Goal: Communication & Community: Answer question/provide support

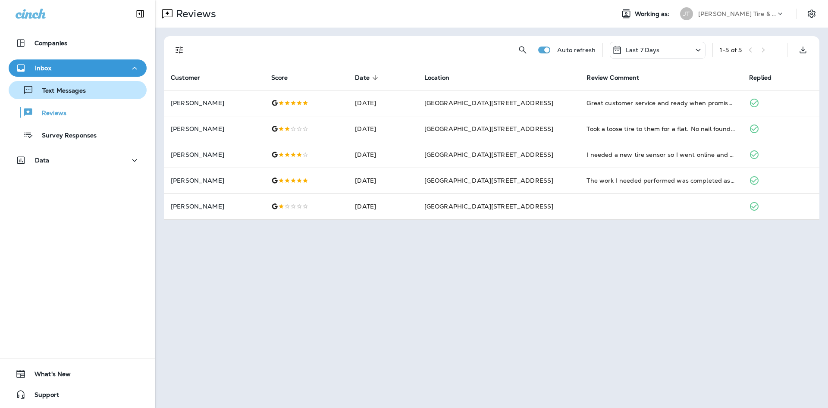
click at [124, 89] on div "Text Messages" at bounding box center [77, 90] width 131 height 13
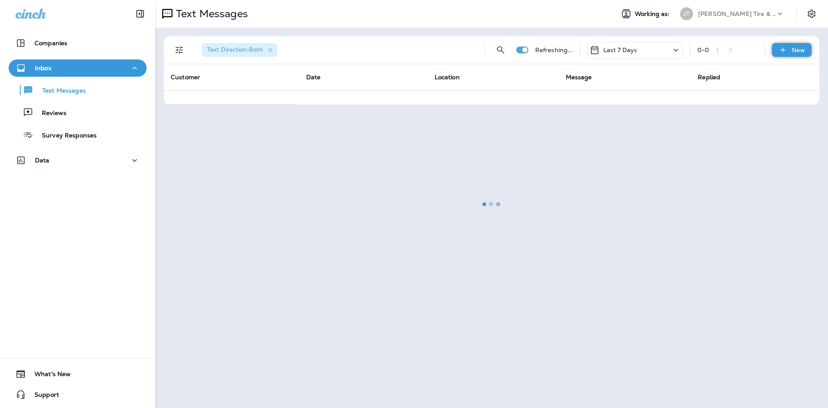
click at [787, 51] on icon at bounding box center [782, 50] width 9 height 9
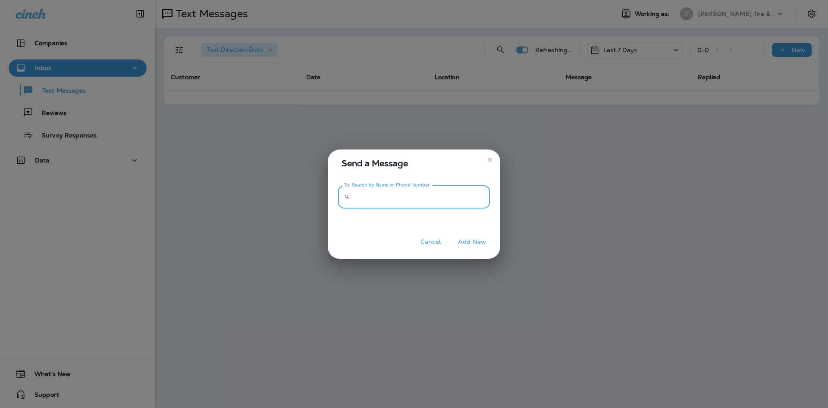
click at [403, 193] on input "To: Search by Name or Phone Number" at bounding box center [421, 197] width 136 height 23
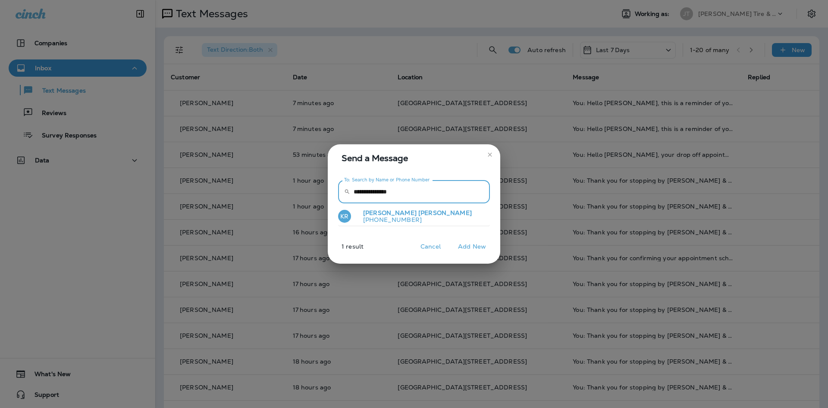
type input "**********"
click at [426, 219] on button "KR [PERSON_NAME] [PHONE_NUMBER]" at bounding box center [414, 217] width 152 height 20
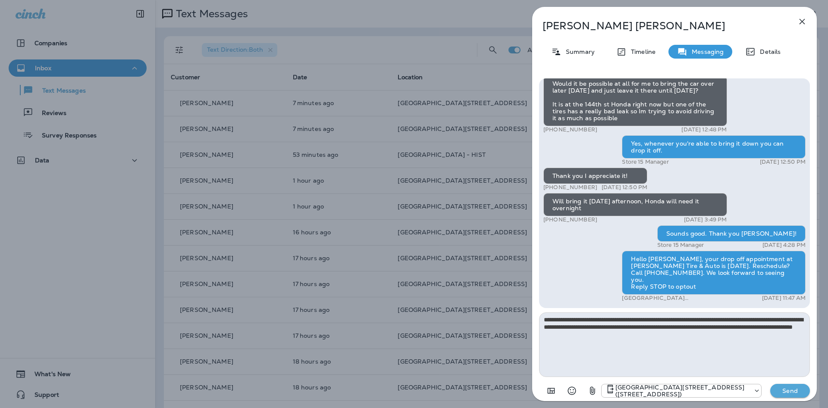
type textarea "**********"
click at [788, 387] on p "Send" at bounding box center [789, 391] width 36 height 8
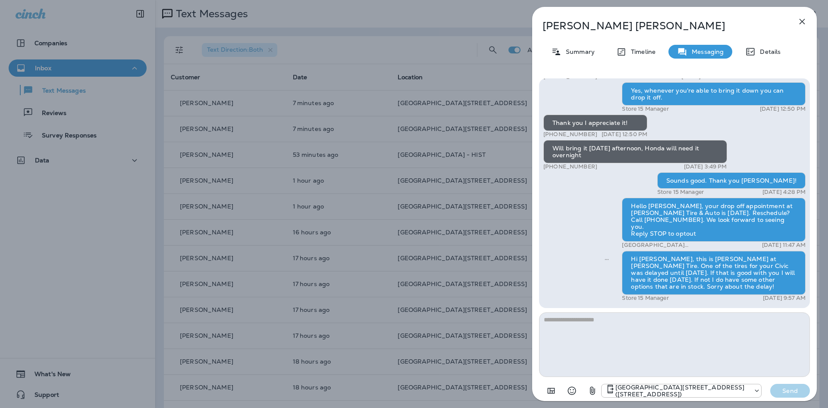
click at [364, 205] on div "[PERSON_NAME] Summary Timeline Messaging Details Hi [PERSON_NAME] this is [PERS…" at bounding box center [414, 204] width 828 height 408
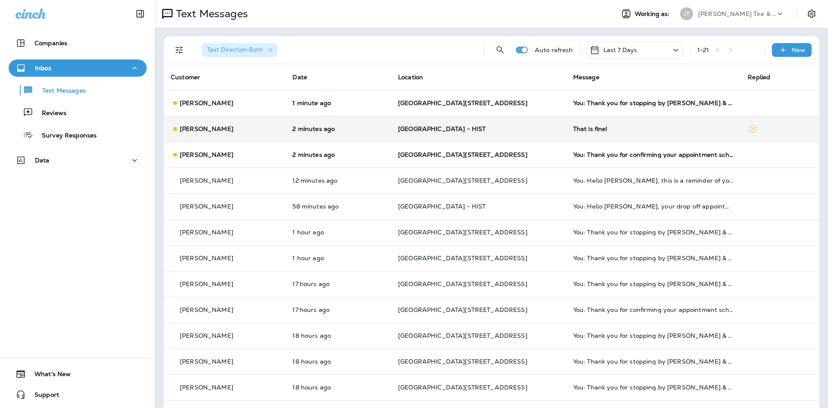
click at [620, 128] on div "That is fine!" at bounding box center [653, 128] width 161 height 7
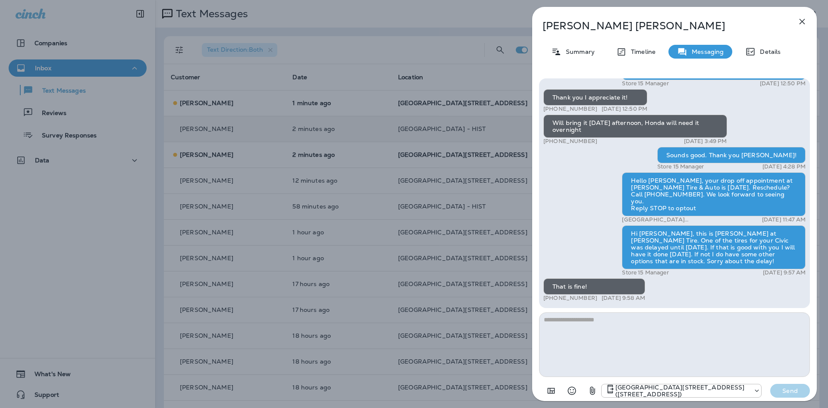
click at [800, 23] on icon "button" at bounding box center [802, 22] width 6 height 6
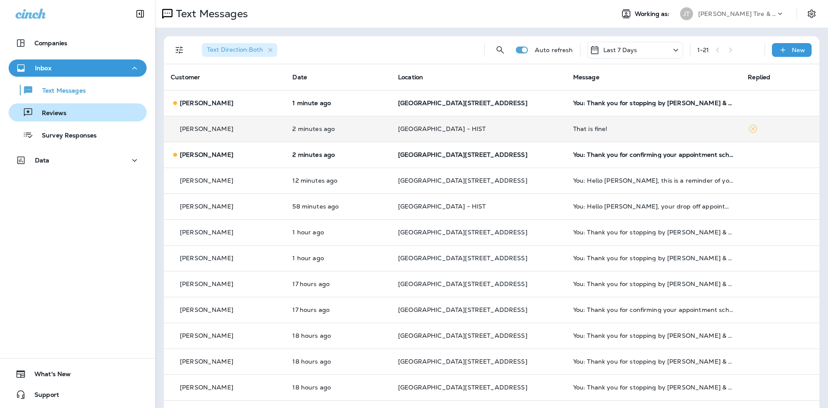
click at [89, 112] on div "Reviews" at bounding box center [77, 112] width 131 height 13
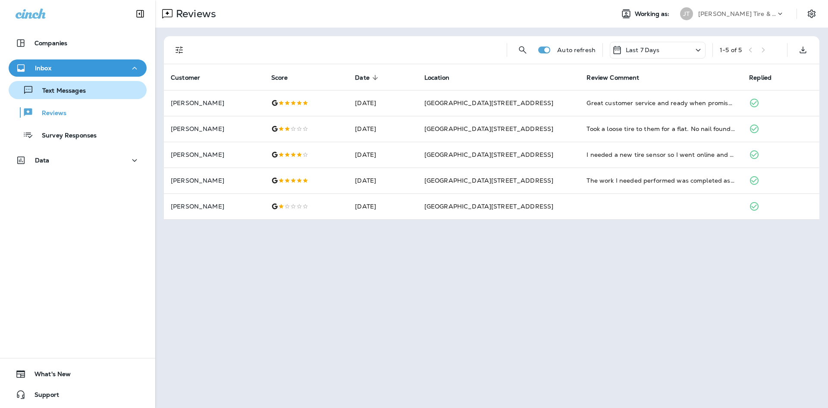
click at [100, 94] on div "Text Messages" at bounding box center [77, 90] width 131 height 13
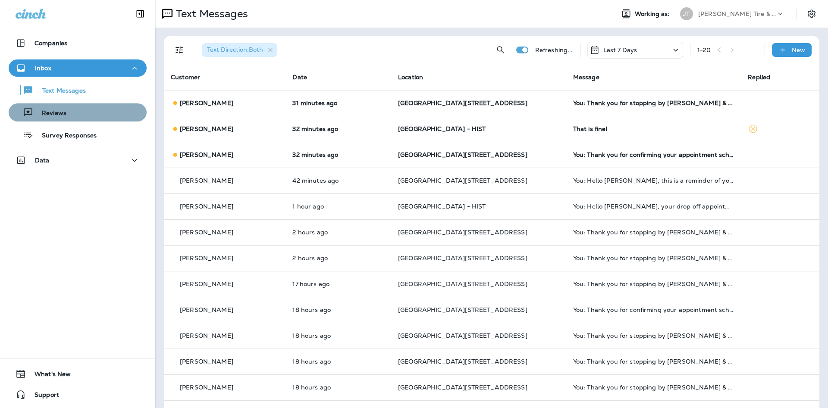
click at [93, 109] on div "Reviews" at bounding box center [77, 112] width 131 height 13
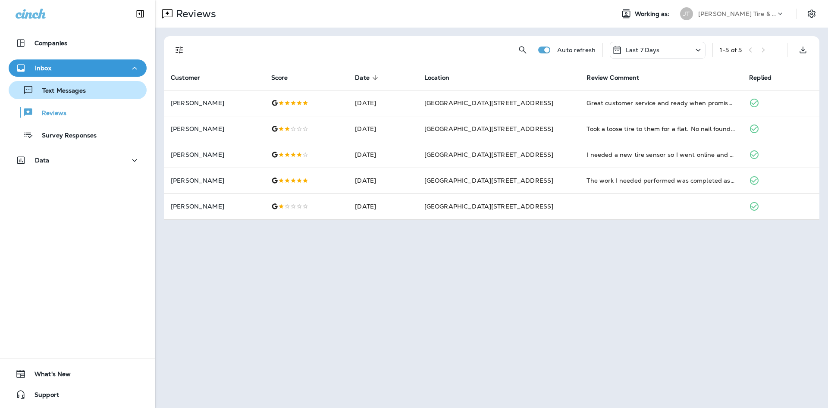
click at [94, 91] on div "Text Messages" at bounding box center [77, 90] width 131 height 13
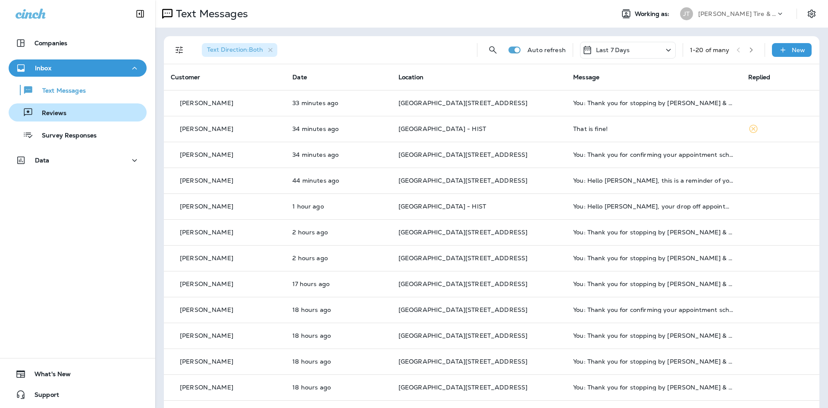
click at [30, 119] on div "Reviews" at bounding box center [39, 112] width 54 height 13
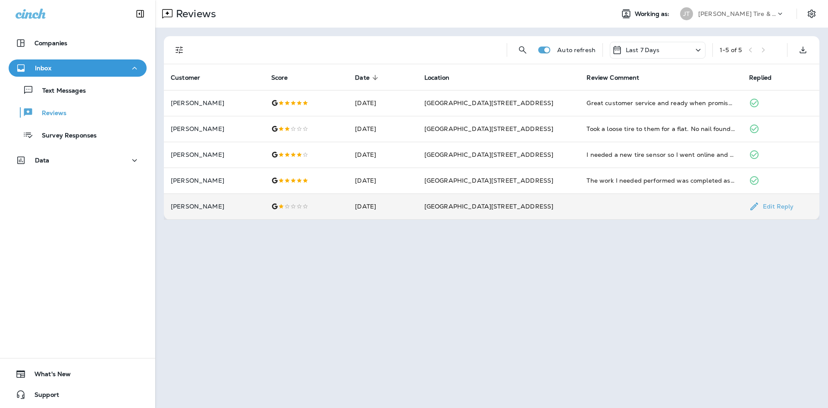
click at [549, 206] on td "[GEOGRAPHIC_DATA][STREET_ADDRESS]" at bounding box center [498, 207] width 162 height 26
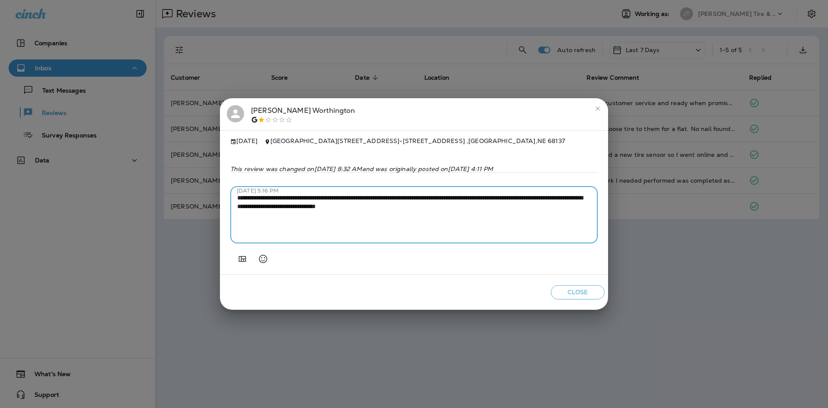
drag, startPoint x: 560, startPoint y: 215, endPoint x: 89, endPoint y: 218, distance: 471.1
click at [237, 218] on textarea "**********" at bounding box center [413, 215] width 353 height 43
click at [593, 110] on button "close" at bounding box center [597, 109] width 14 height 14
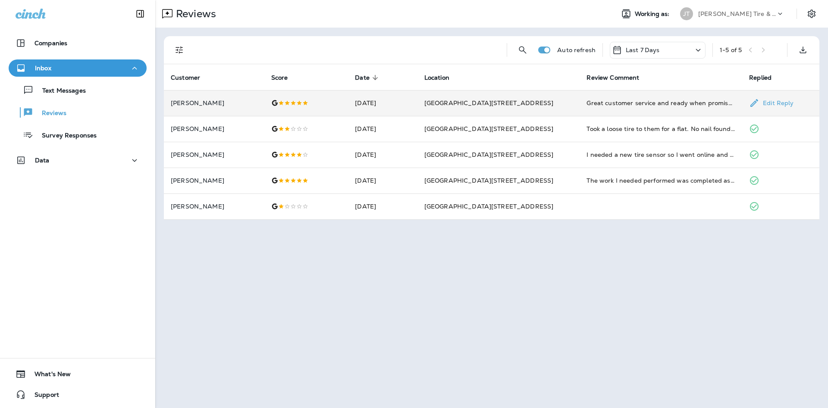
click at [602, 104] on div "Great customer service and ready when promised" at bounding box center [660, 103] width 149 height 9
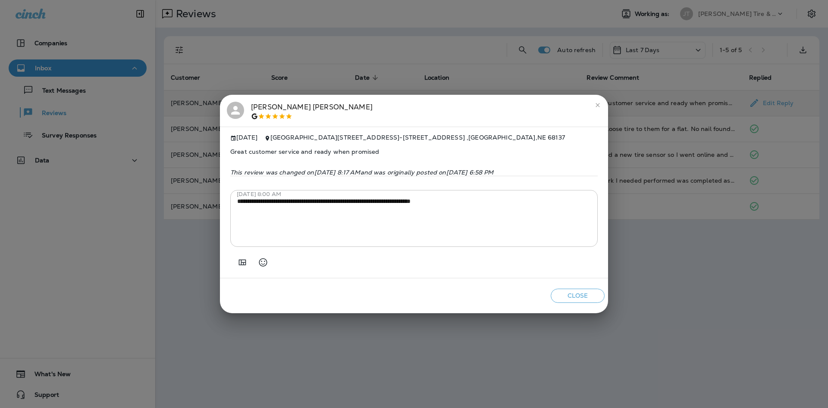
click at [602, 105] on button "close" at bounding box center [597, 105] width 14 height 14
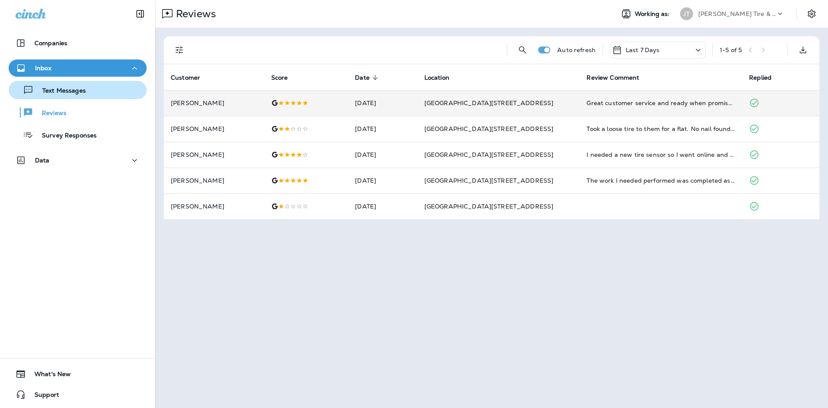
click at [103, 86] on div "Text Messages" at bounding box center [77, 90] width 131 height 13
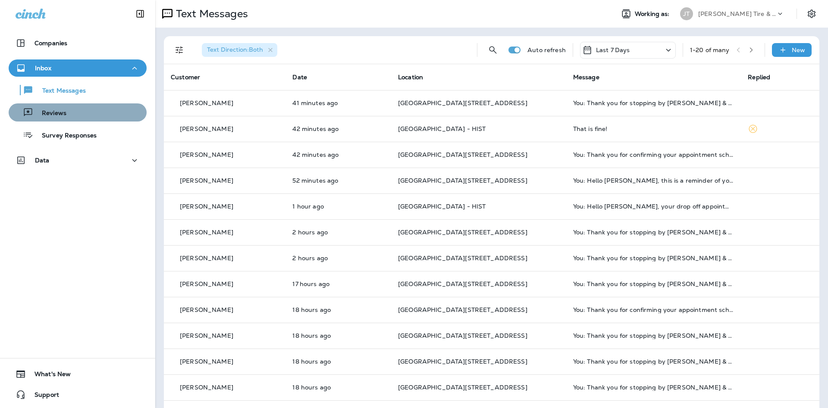
click at [108, 112] on div "Reviews" at bounding box center [77, 112] width 131 height 13
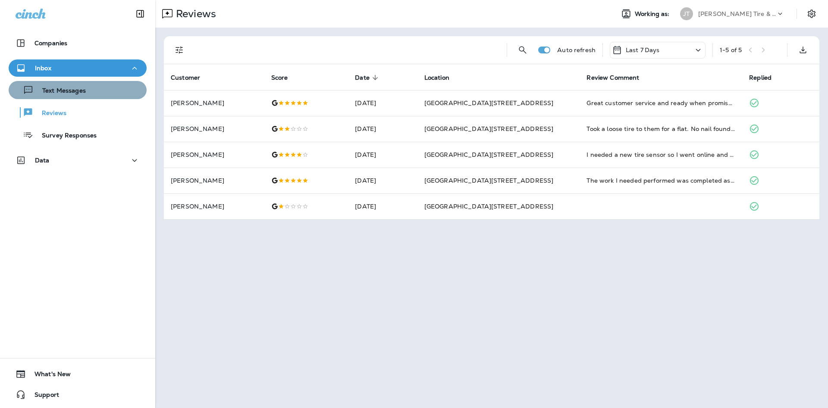
click at [79, 89] on p "Text Messages" at bounding box center [60, 91] width 52 height 8
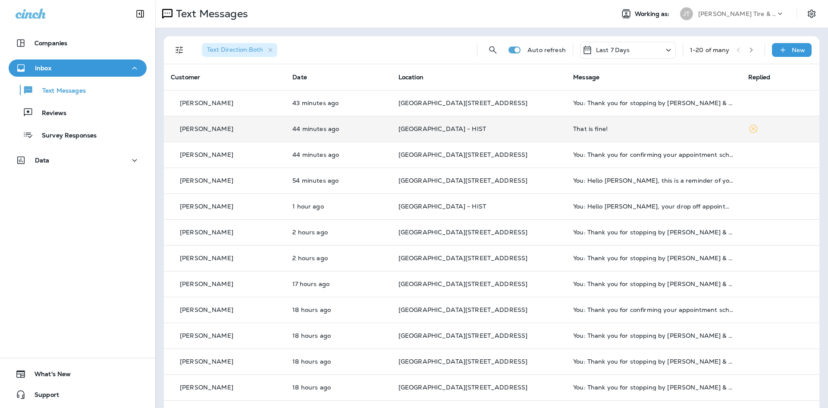
click at [648, 134] on td "That is fine!" at bounding box center [653, 129] width 175 height 26
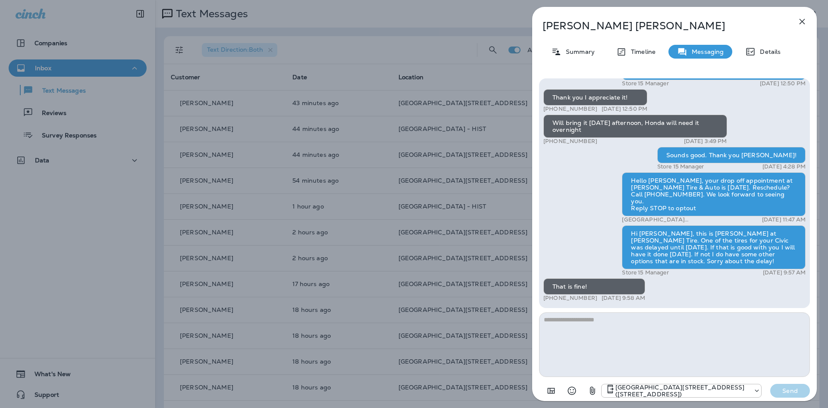
click at [640, 324] on textarea at bounding box center [674, 344] width 271 height 65
type textarea "**********"
click at [792, 390] on p "Send" at bounding box center [789, 391] width 36 height 8
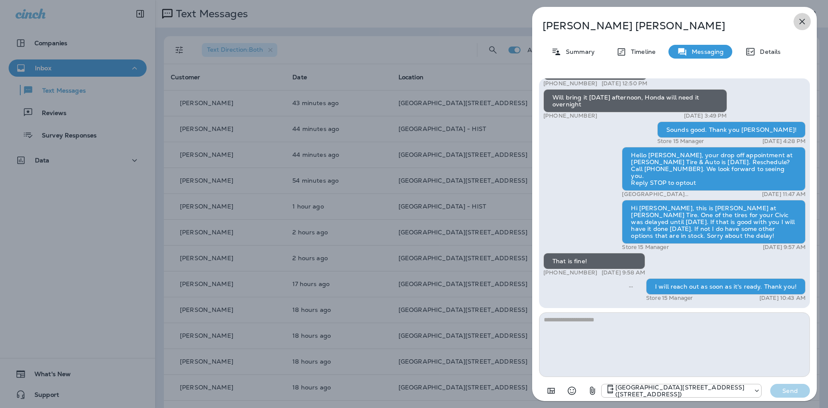
click at [802, 23] on icon "button" at bounding box center [801, 21] width 10 height 10
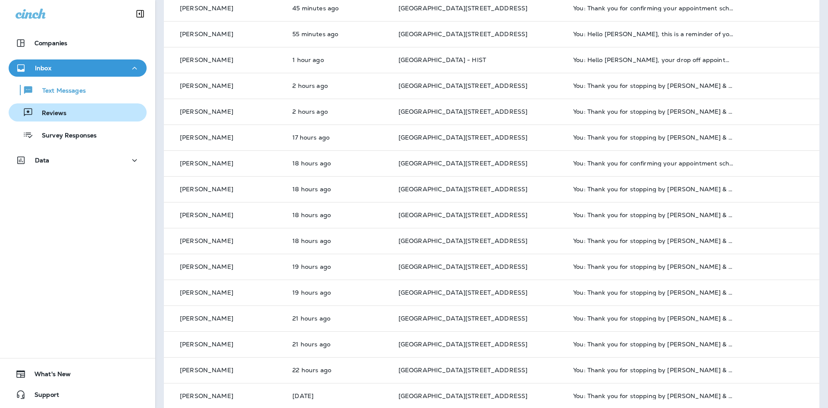
scroll to position [140, 0]
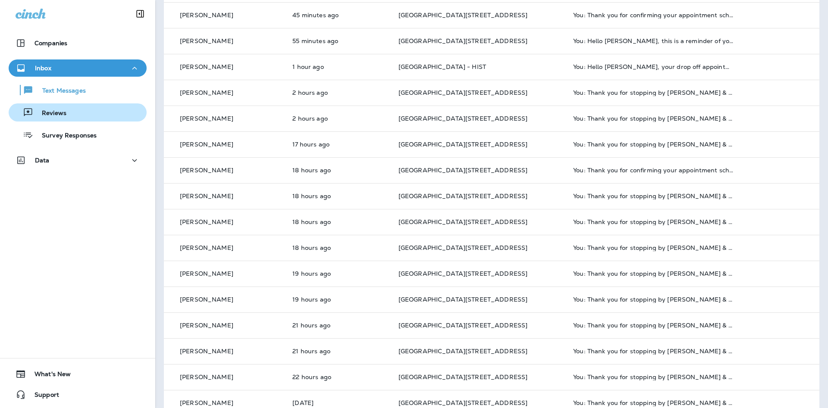
click at [90, 114] on div "Reviews" at bounding box center [77, 112] width 131 height 13
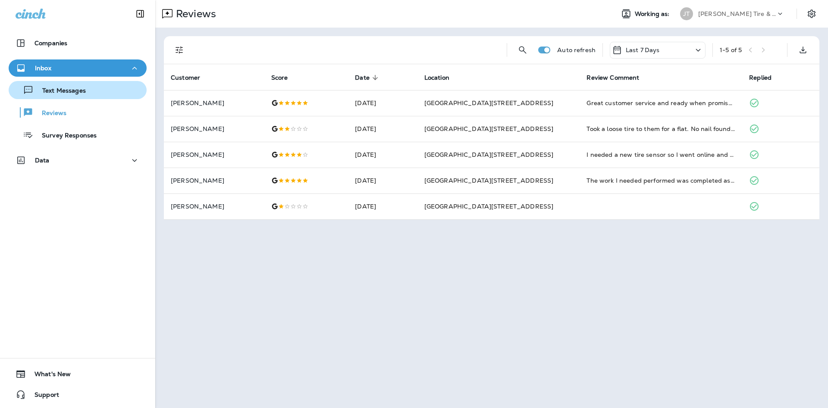
click at [90, 97] on button "Text Messages" at bounding box center [78, 90] width 138 height 18
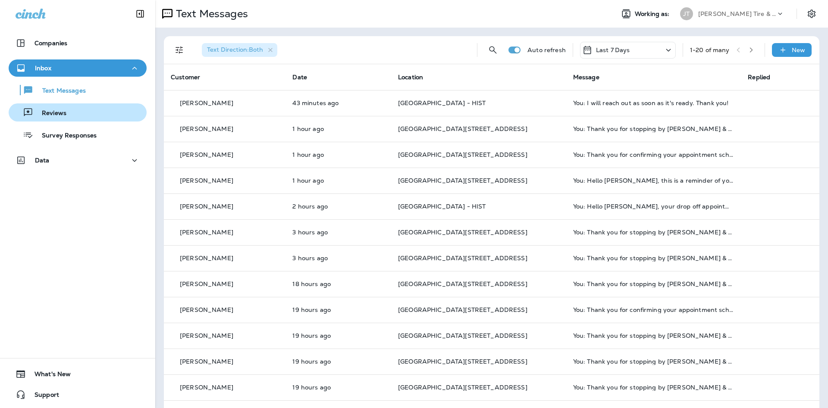
click at [95, 114] on div "Reviews" at bounding box center [77, 112] width 131 height 13
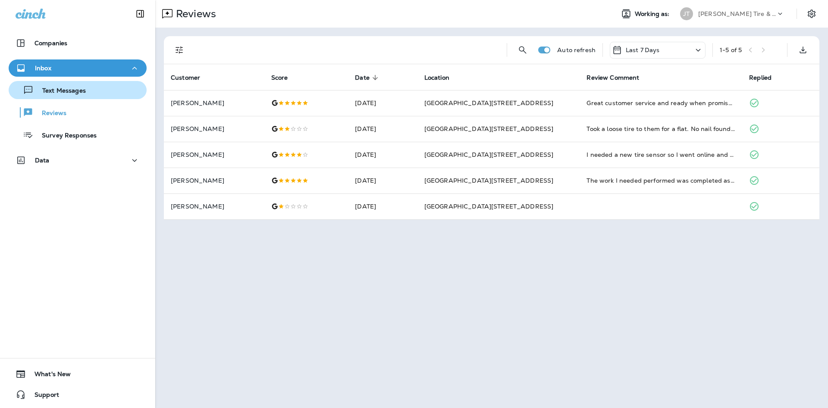
click at [120, 95] on div "Text Messages" at bounding box center [77, 90] width 131 height 13
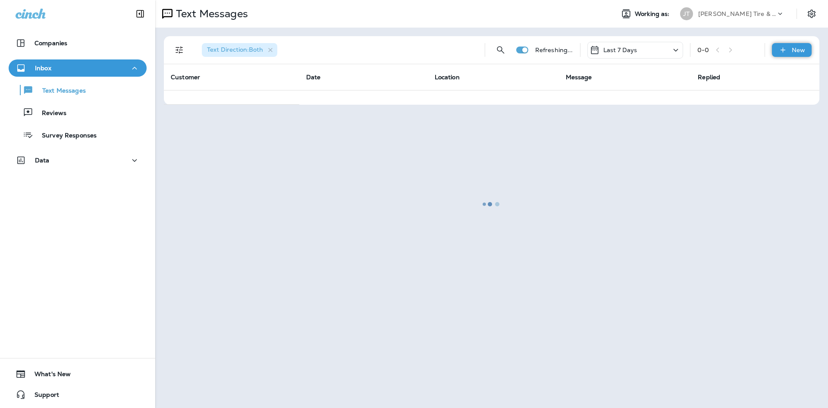
click at [795, 50] on p "New" at bounding box center [797, 50] width 13 height 7
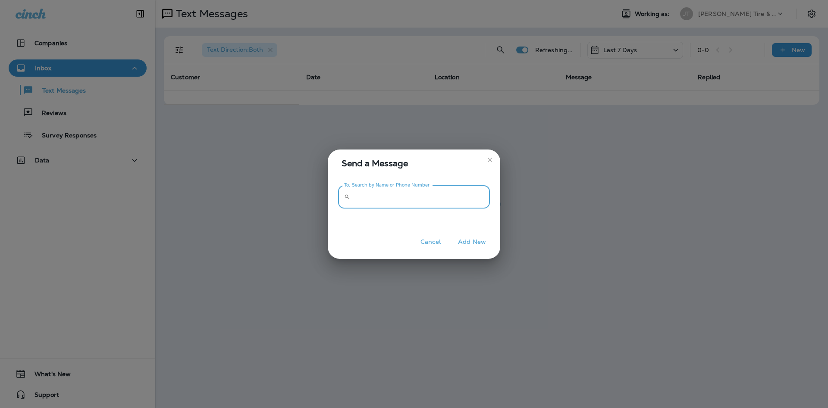
click at [472, 200] on input "To: Search by Name or Phone Number" at bounding box center [421, 197] width 136 height 23
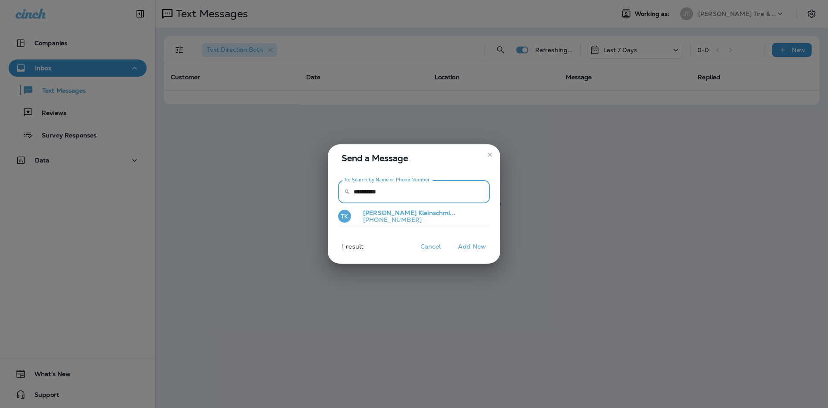
type input "**********"
click at [438, 213] on button "TK [PERSON_NAME]... [PHONE_NUMBER]" at bounding box center [414, 217] width 152 height 20
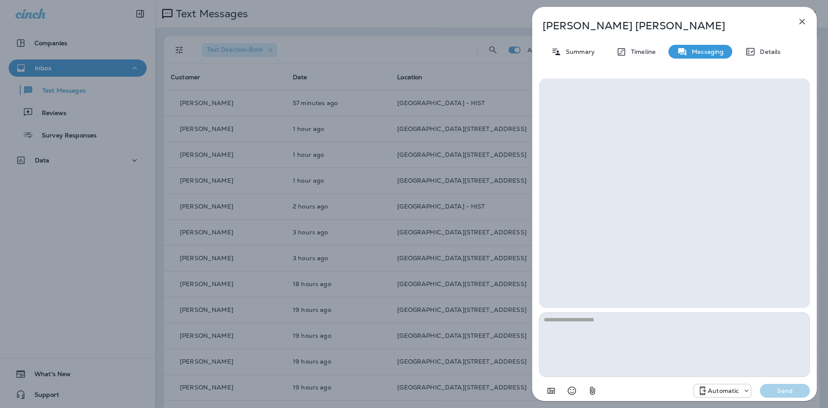
click at [700, 382] on div "Automatic Send" at bounding box center [674, 388] width 271 height 22
click at [706, 389] on icon at bounding box center [702, 391] width 10 height 10
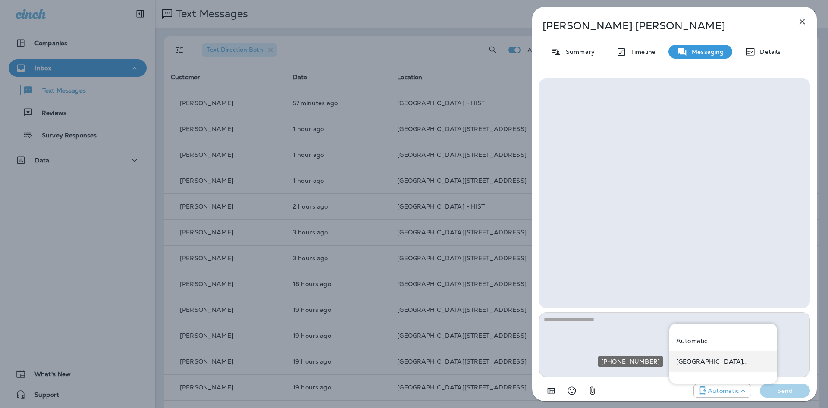
click at [700, 364] on p "[GEOGRAPHIC_DATA][STREET_ADDRESS] ([STREET_ADDRESS])" at bounding box center [723, 361] width 94 height 7
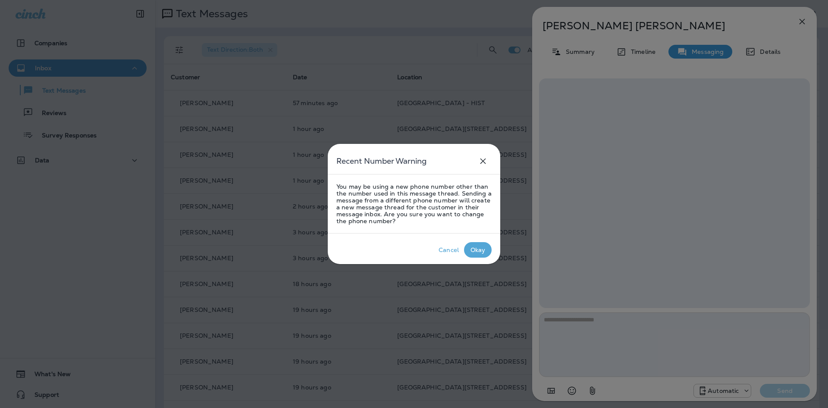
click at [479, 250] on div "Okay" at bounding box center [477, 250] width 15 height 7
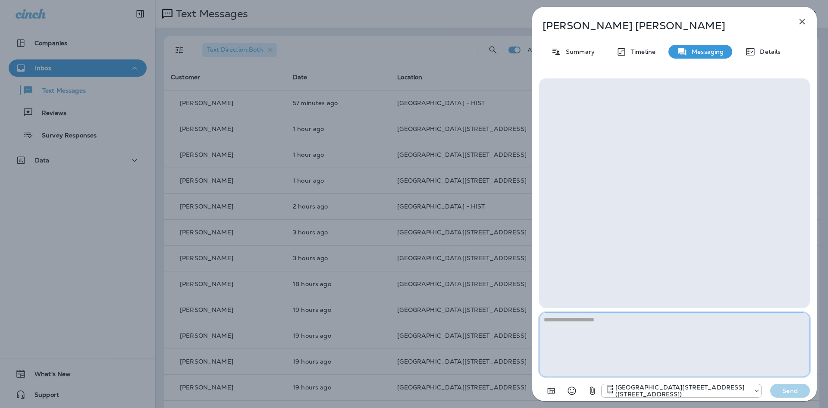
click at [665, 326] on textarea at bounding box center [674, 344] width 271 height 65
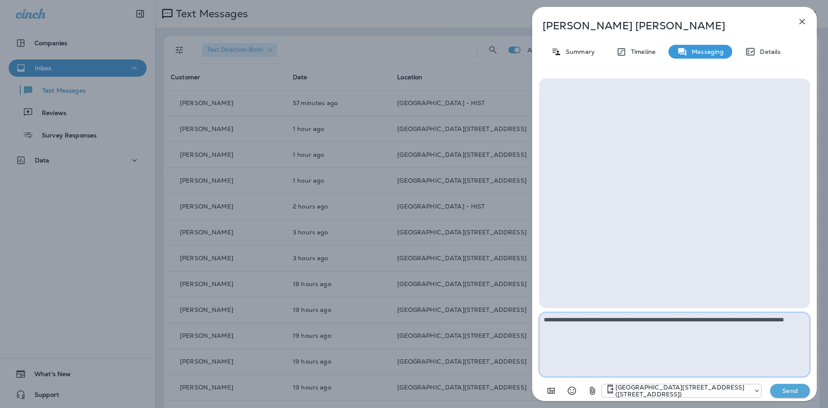
type textarea "**********"
click at [786, 391] on p "Send" at bounding box center [789, 391] width 36 height 8
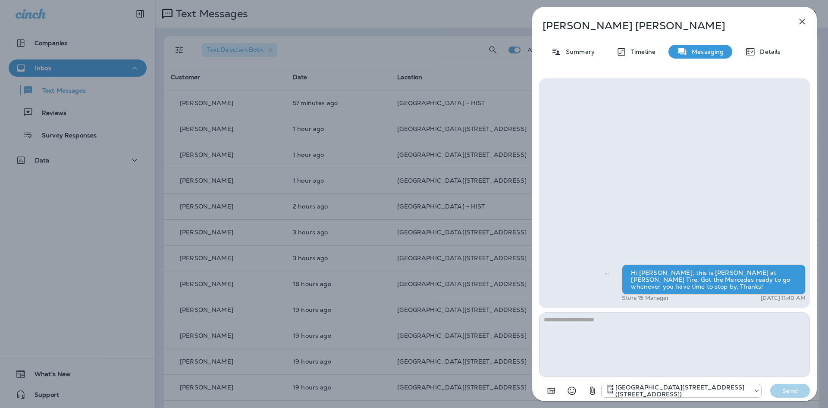
click at [803, 17] on icon "button" at bounding box center [801, 21] width 10 height 10
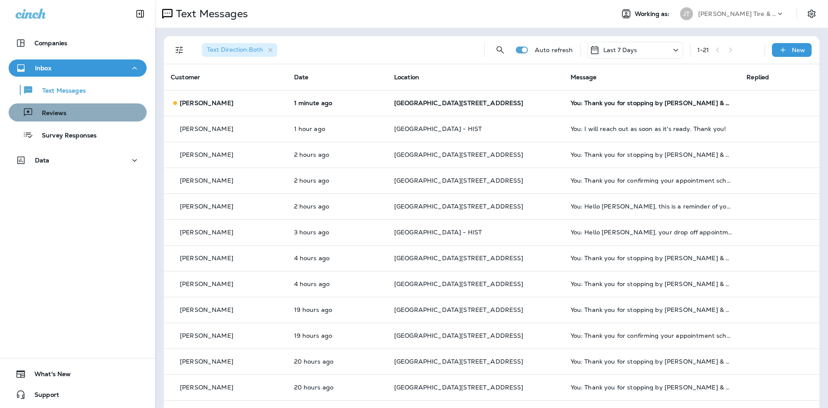
click at [75, 116] on div "Reviews" at bounding box center [77, 112] width 131 height 13
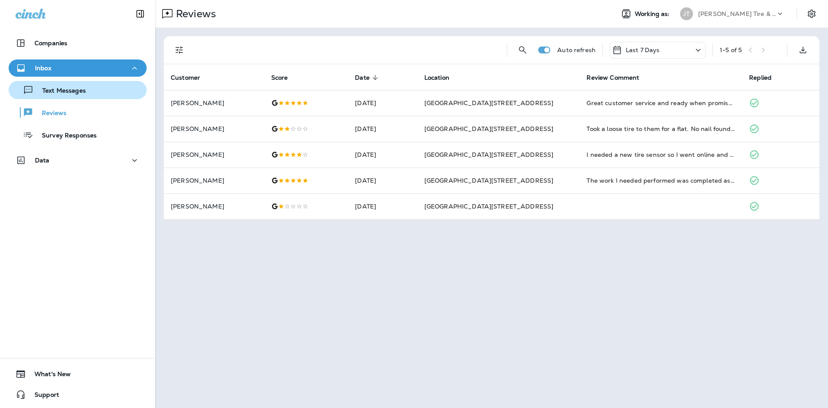
click at [114, 94] on div "Text Messages" at bounding box center [77, 90] width 131 height 13
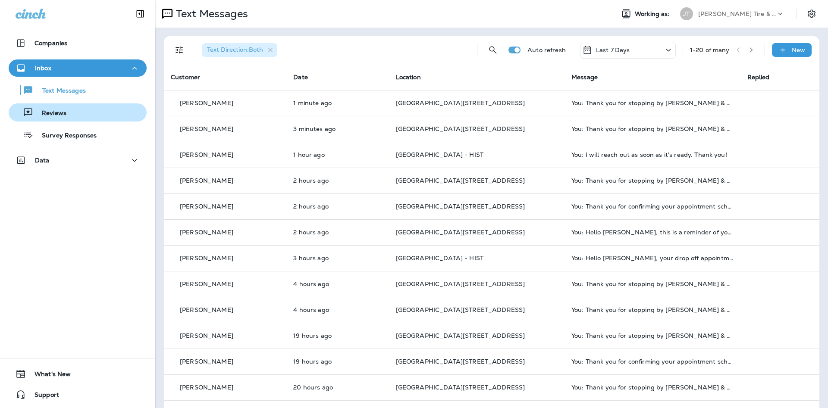
click at [87, 116] on div "Reviews" at bounding box center [77, 112] width 131 height 13
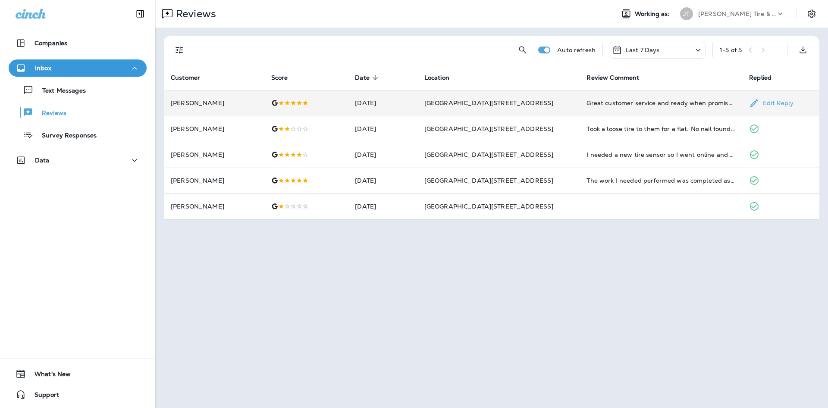
click at [330, 100] on div at bounding box center [306, 103] width 70 height 7
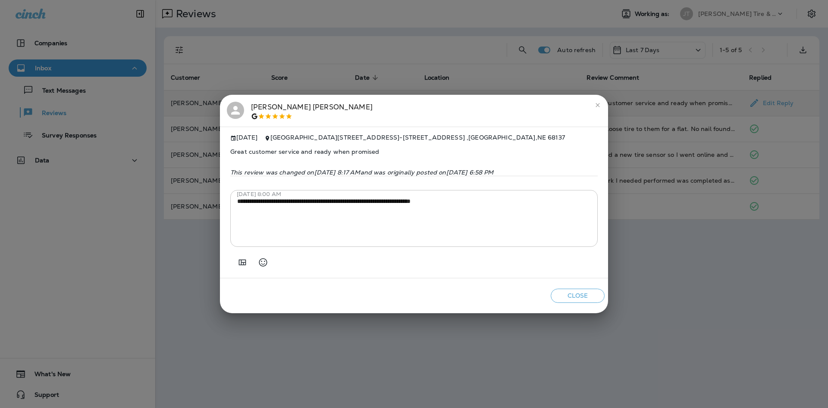
click at [590, 103] on div "[PERSON_NAME]" at bounding box center [414, 111] width 374 height 18
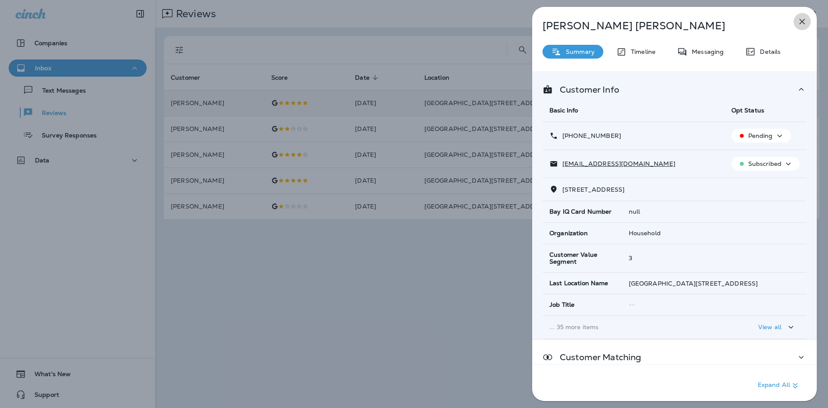
click at [796, 17] on button "button" at bounding box center [801, 21] width 17 height 17
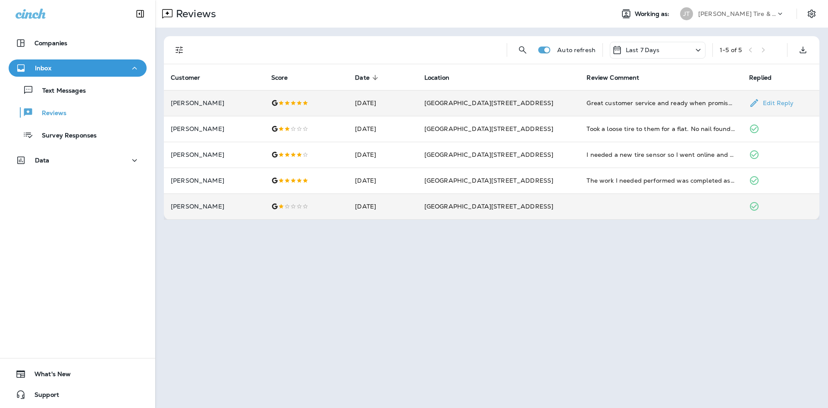
click at [650, 211] on td at bounding box center [660, 207] width 162 height 26
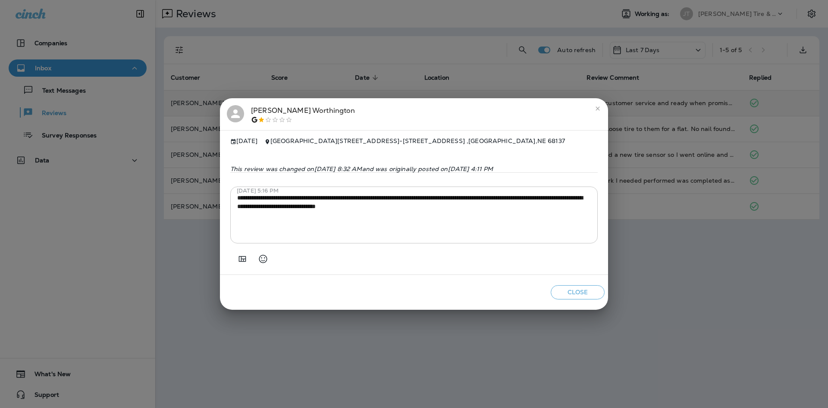
click at [270, 112] on div "[PERSON_NAME]" at bounding box center [303, 114] width 104 height 18
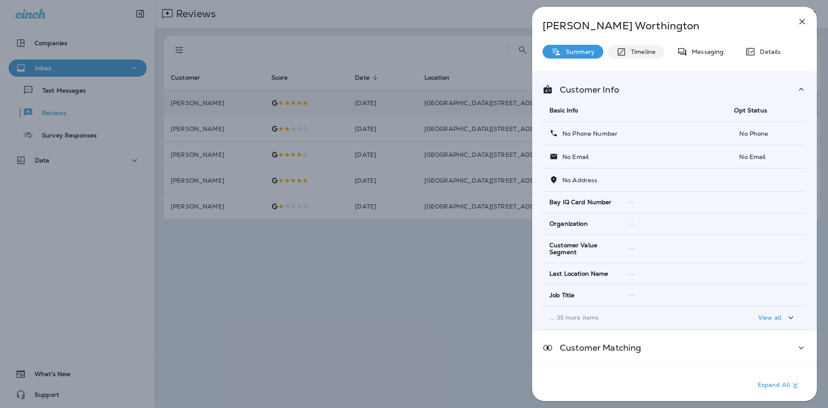
click at [639, 53] on p "Timeline" at bounding box center [640, 51] width 29 height 7
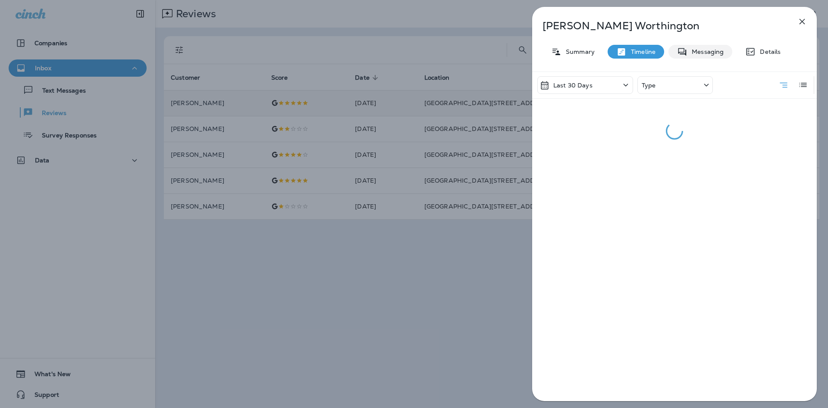
click at [696, 51] on p "Messaging" at bounding box center [705, 51] width 36 height 7
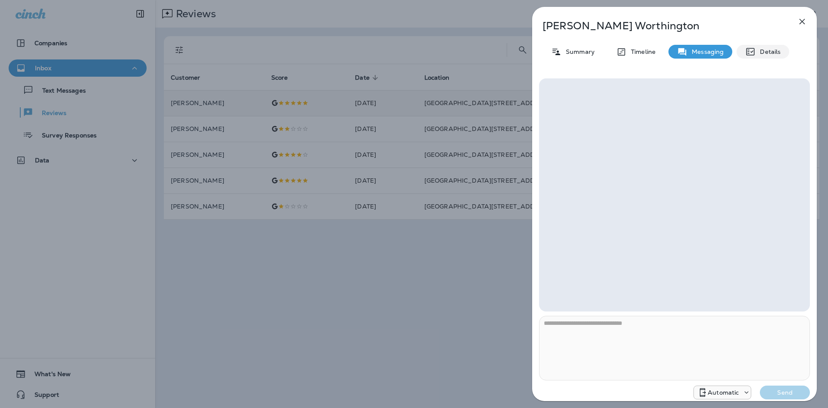
click at [778, 48] on p "Details" at bounding box center [767, 51] width 25 height 7
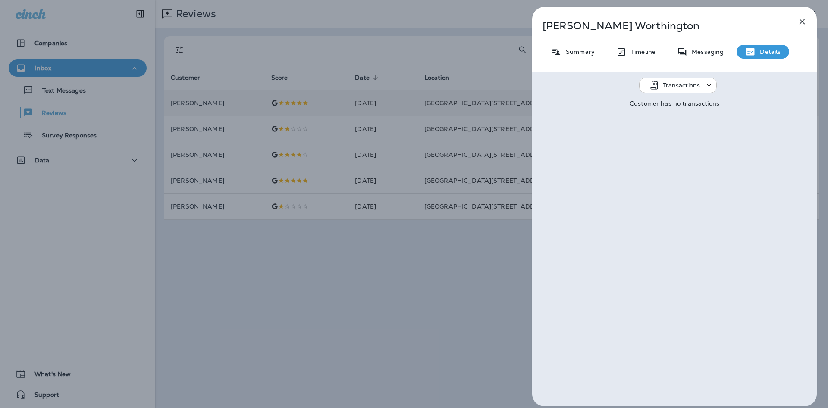
click at [804, 25] on icon "button" at bounding box center [801, 21] width 10 height 10
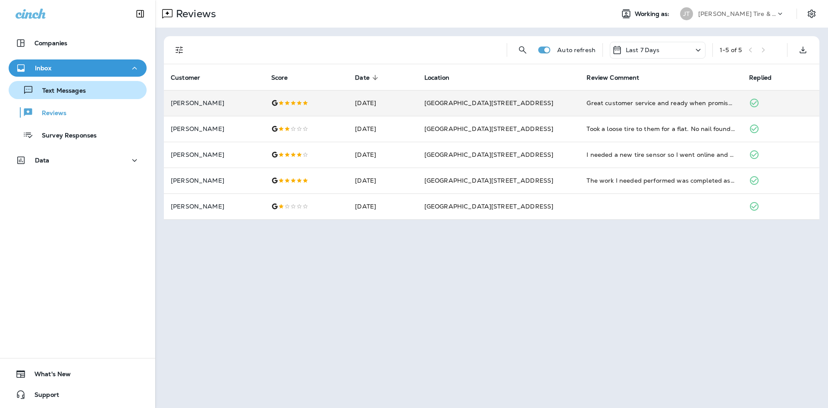
click at [118, 96] on button "Text Messages" at bounding box center [78, 90] width 138 height 18
